Goal: Task Accomplishment & Management: Use online tool/utility

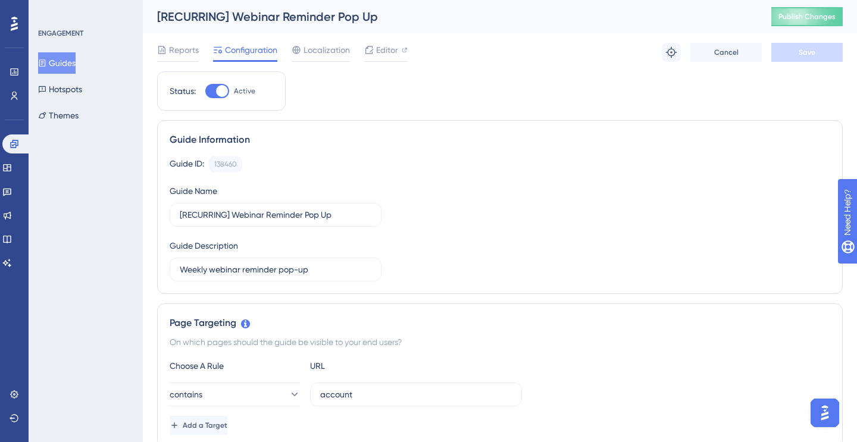
click at [76, 64] on button "Guides" at bounding box center [56, 62] width 37 height 21
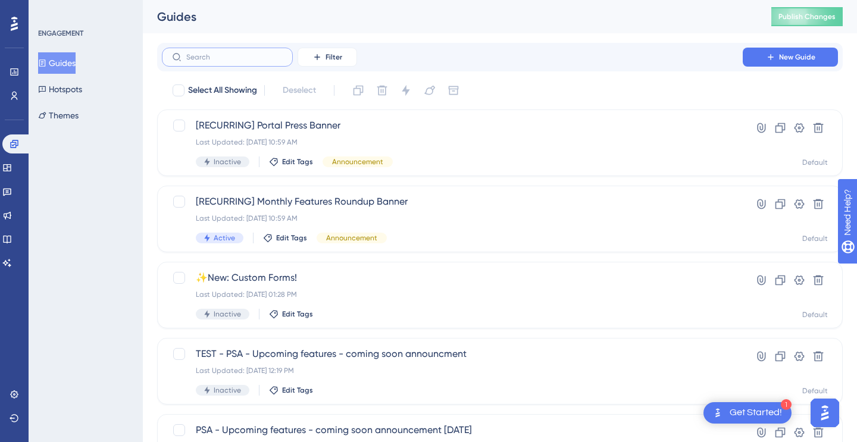
click at [220, 59] on input "text" at bounding box center [234, 57] width 96 height 8
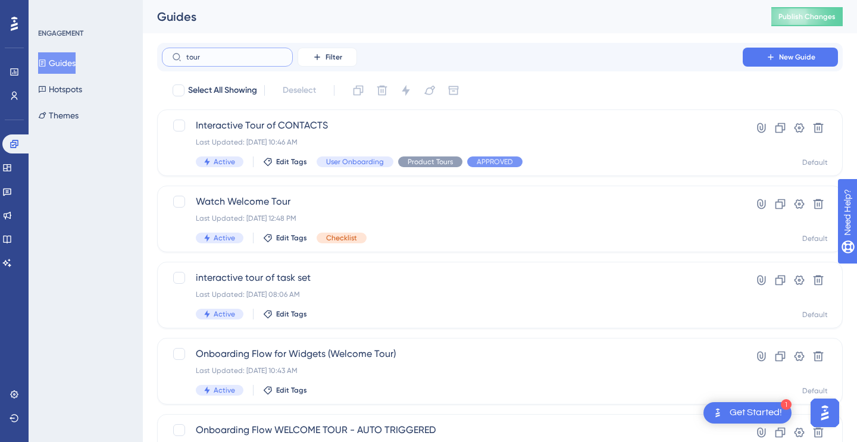
type input "tour"
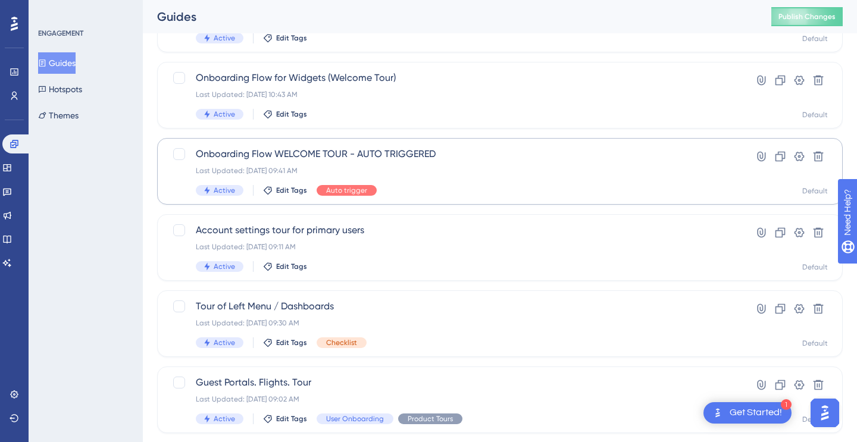
scroll to position [284, 0]
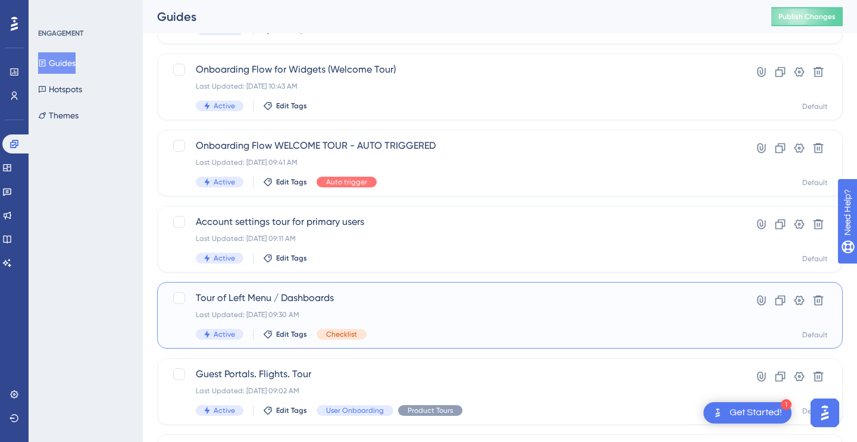
click at [574, 308] on div "Tour of Left Menu / Dashboards Last Updated: [DATE] 09:30 AM Active Edit Tags C…" at bounding box center [452, 315] width 513 height 49
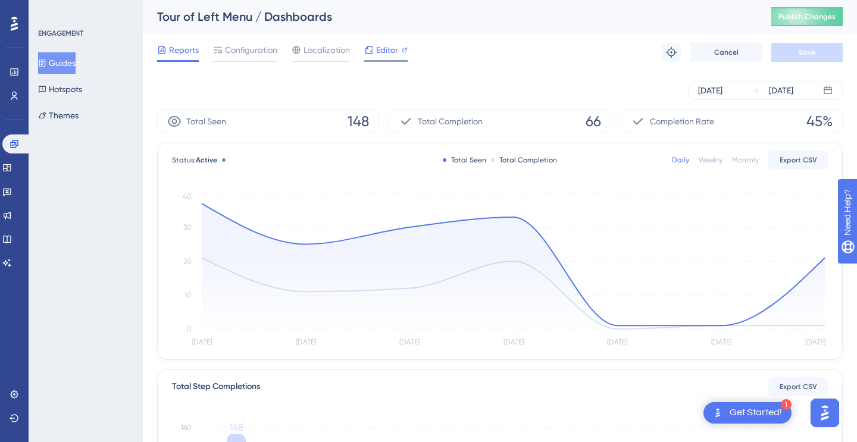
click at [378, 52] on span "Editor" at bounding box center [387, 50] width 22 height 14
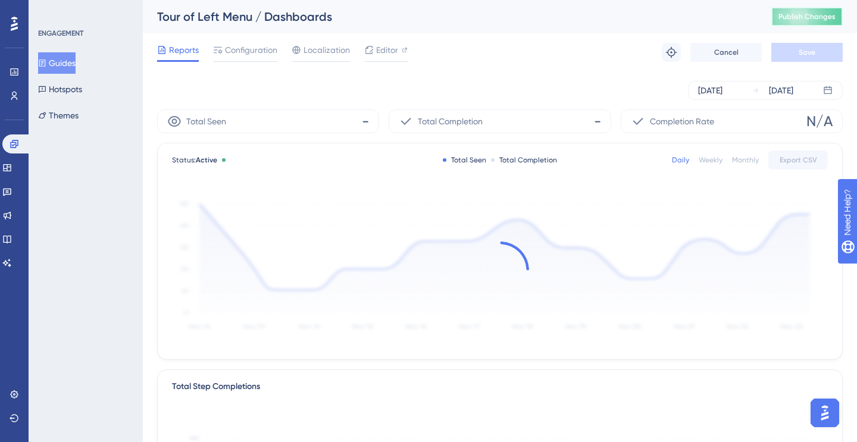
click at [794, 19] on span "Publish Changes" at bounding box center [806, 17] width 57 height 10
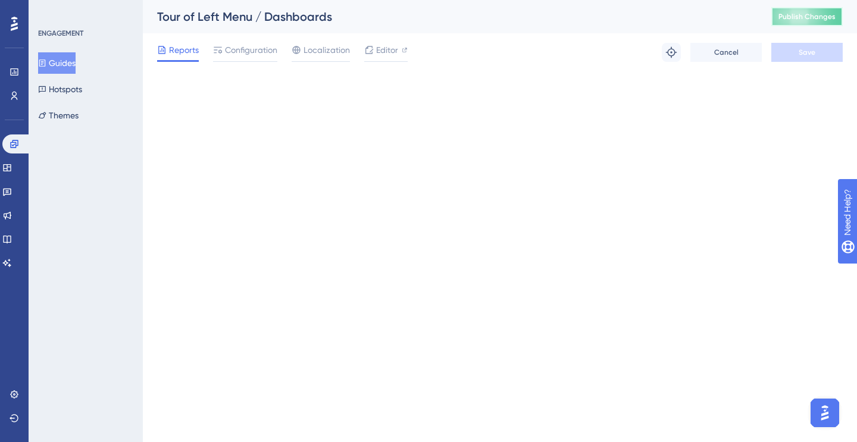
click at [804, 14] on span "Publish Changes" at bounding box center [806, 17] width 57 height 10
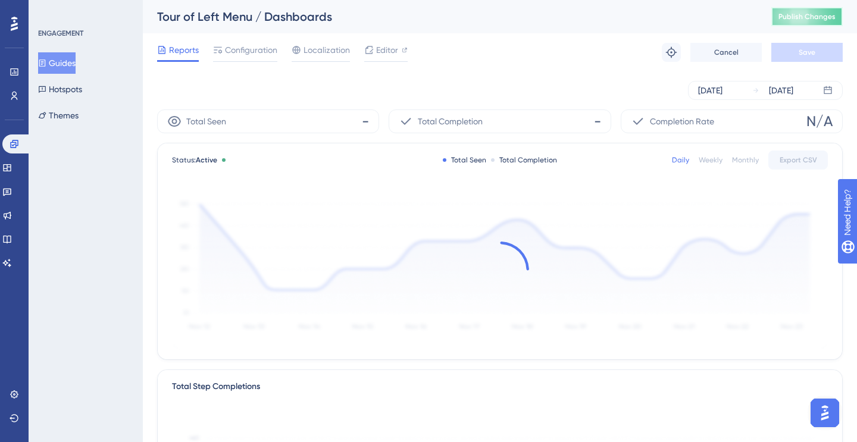
click at [801, 9] on button "Publish Changes" at bounding box center [806, 16] width 71 height 19
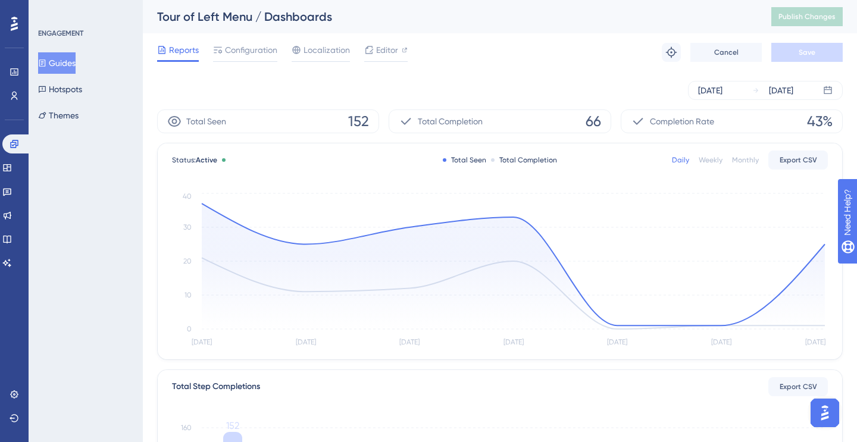
click at [65, 67] on button "Guides" at bounding box center [56, 62] width 37 height 21
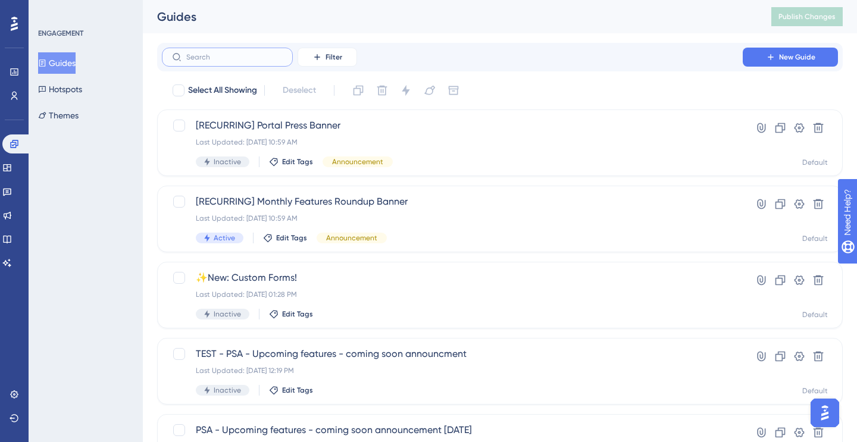
click at [219, 57] on input "text" at bounding box center [234, 57] width 96 height 8
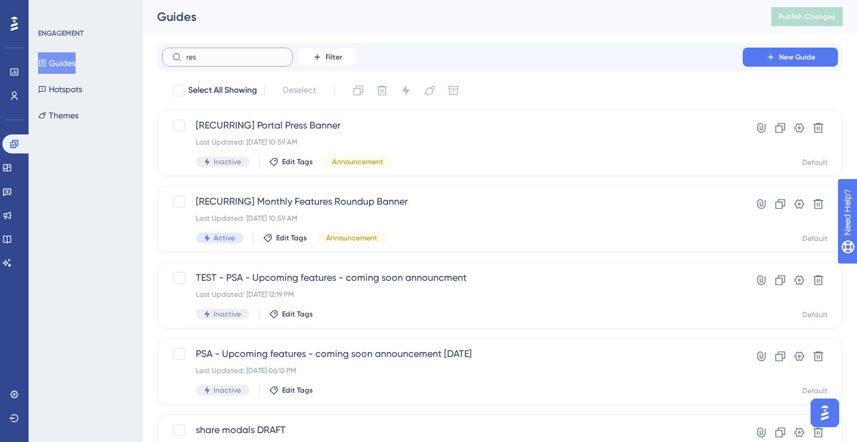
type input "reso"
checkbox input "true"
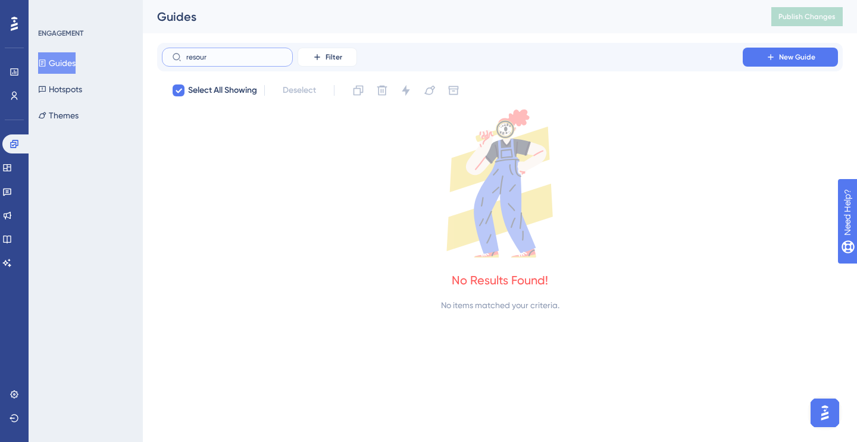
click at [215, 57] on input "resour" at bounding box center [234, 57] width 96 height 8
type input "d"
checkbox input "false"
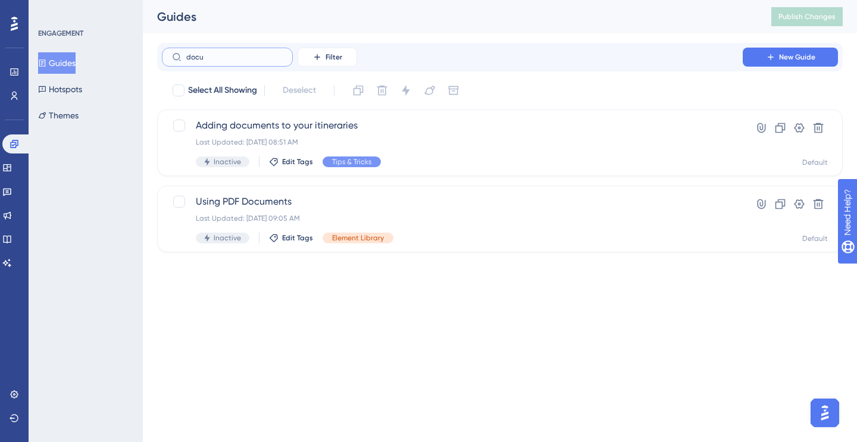
click at [220, 57] on input "docu" at bounding box center [234, 57] width 96 height 8
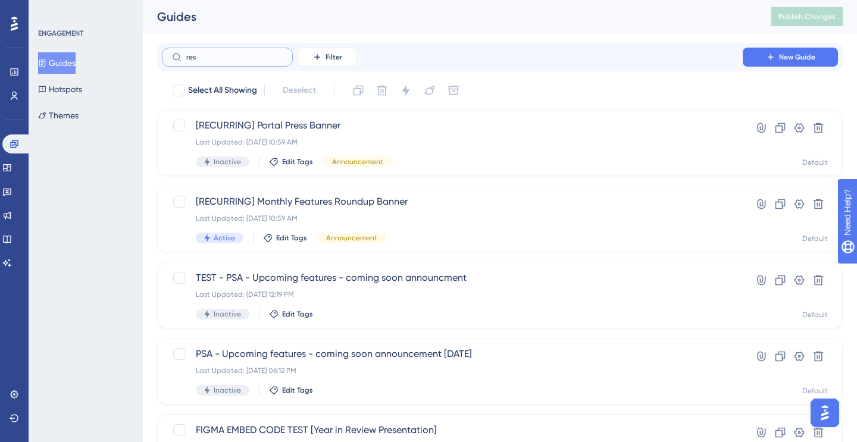
type input "resr"
checkbox input "true"
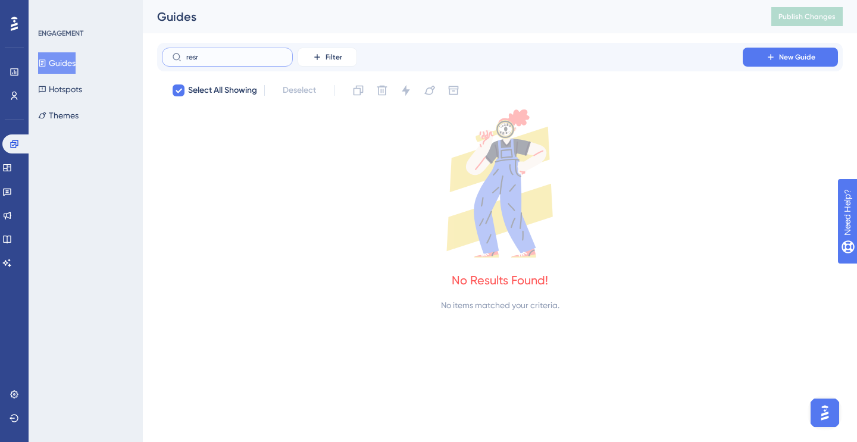
type input "res"
checkbox input "false"
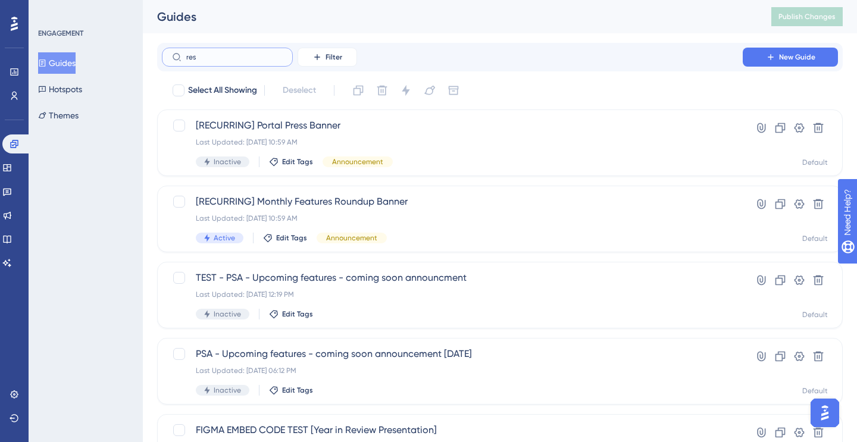
type input "reso"
checkbox input "true"
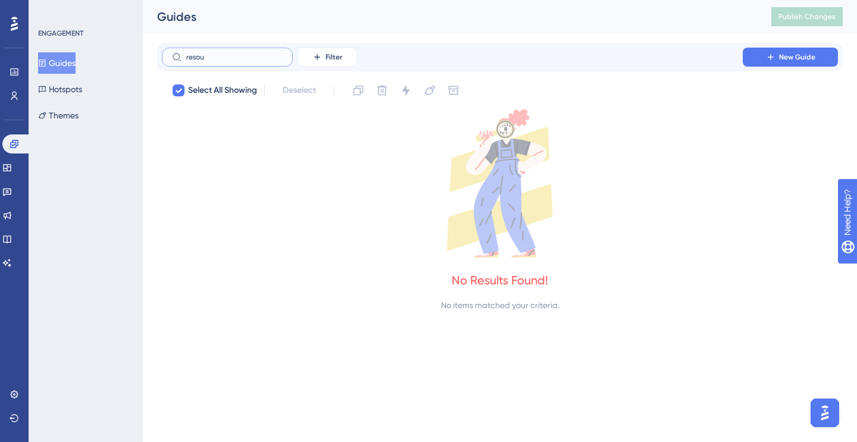
type input "resour"
checkbox input "false"
